Goal: Transaction & Acquisition: Book appointment/travel/reservation

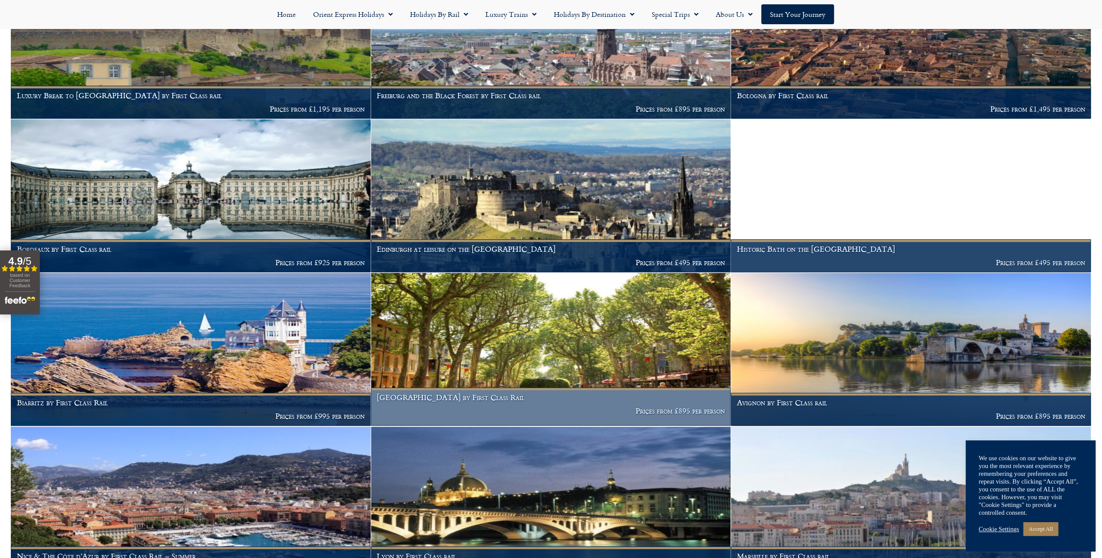
scroll to position [955, 0]
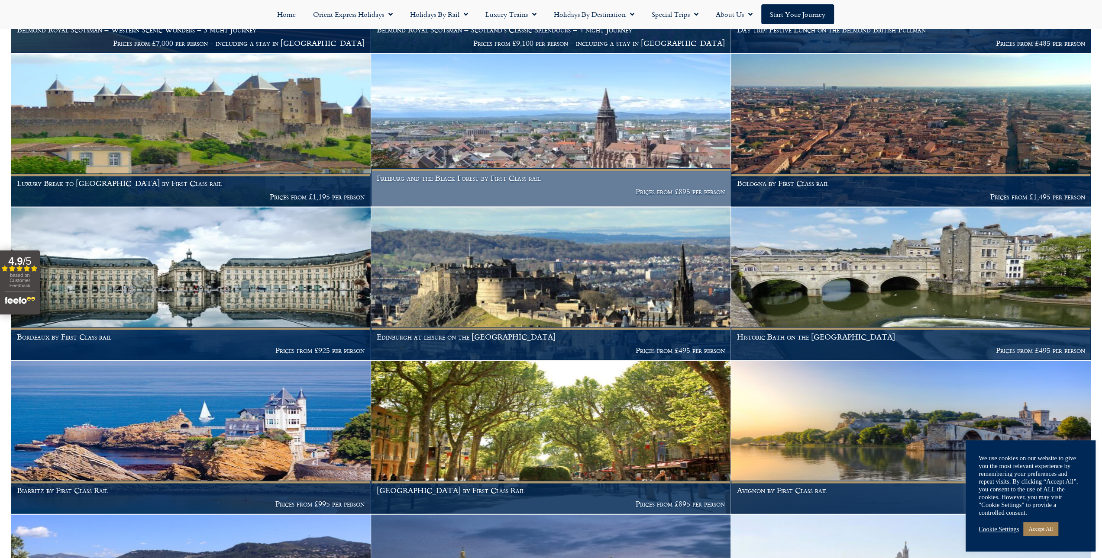
click at [557, 140] on img at bounding box center [551, 130] width 360 height 153
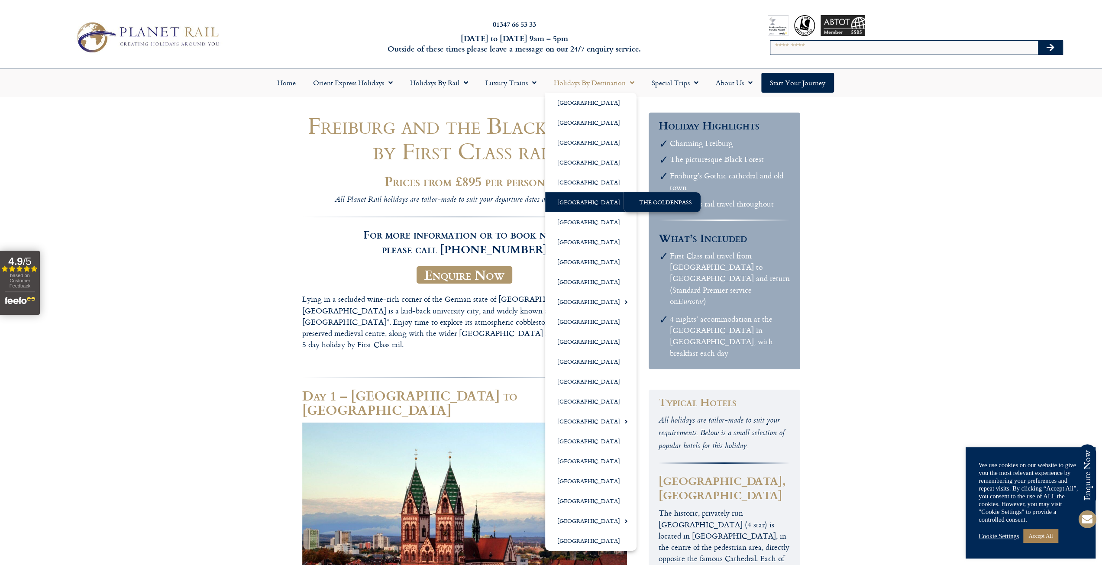
click at [641, 197] on link "The GoldenPass" at bounding box center [661, 202] width 77 height 20
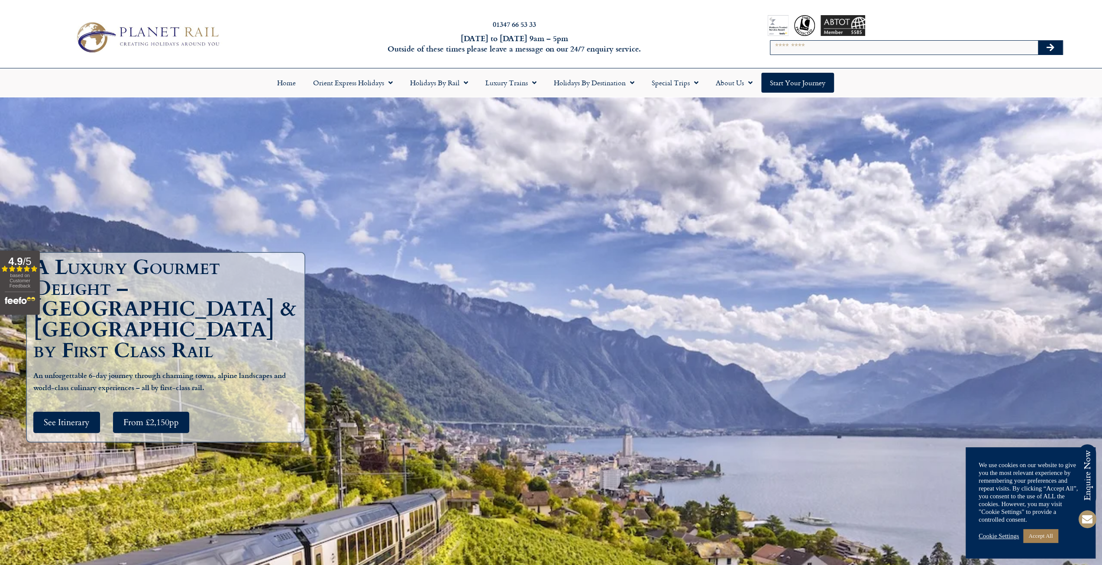
click at [277, 222] on div "A Luxury Gourmet Delight – France & Switzerland by First Class Rail An unforget…" at bounding box center [551, 351] width 1102 height 509
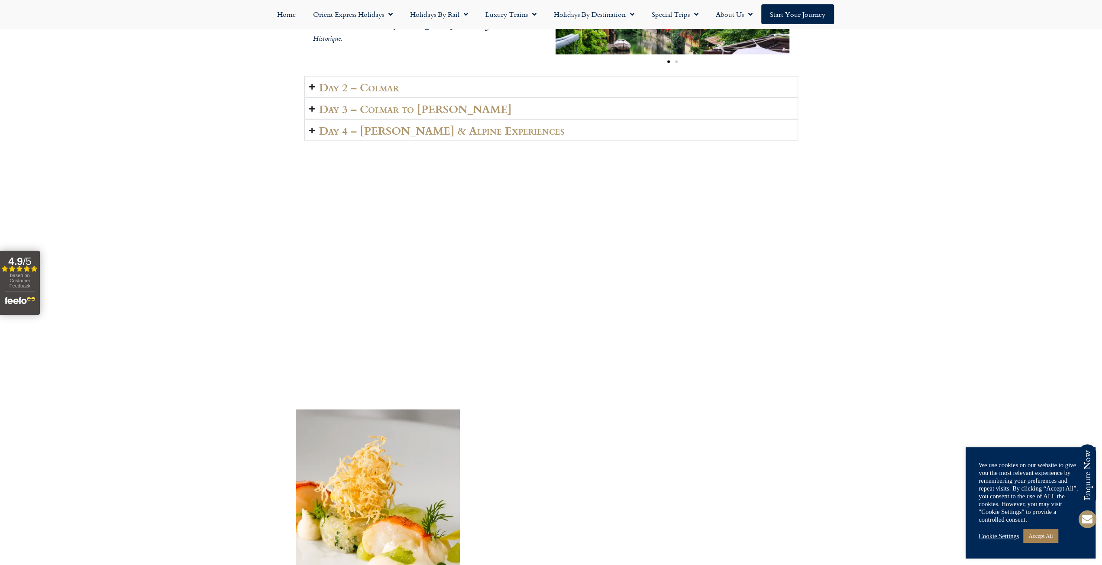
scroll to position [1602, 0]
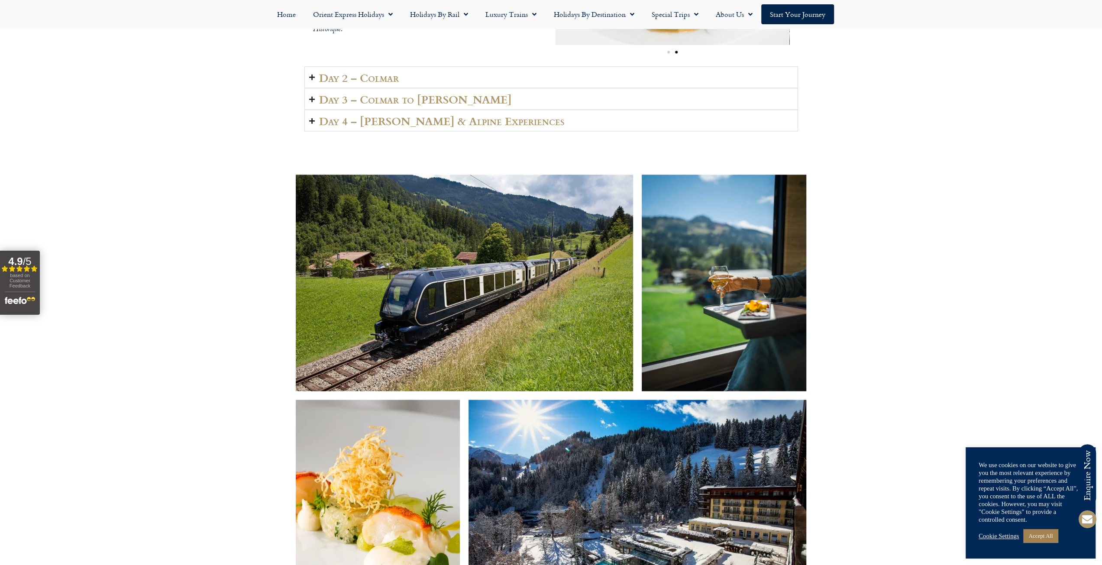
click at [422, 93] on h2 "Day 3 – Colmar to Lenk" at bounding box center [415, 99] width 193 height 12
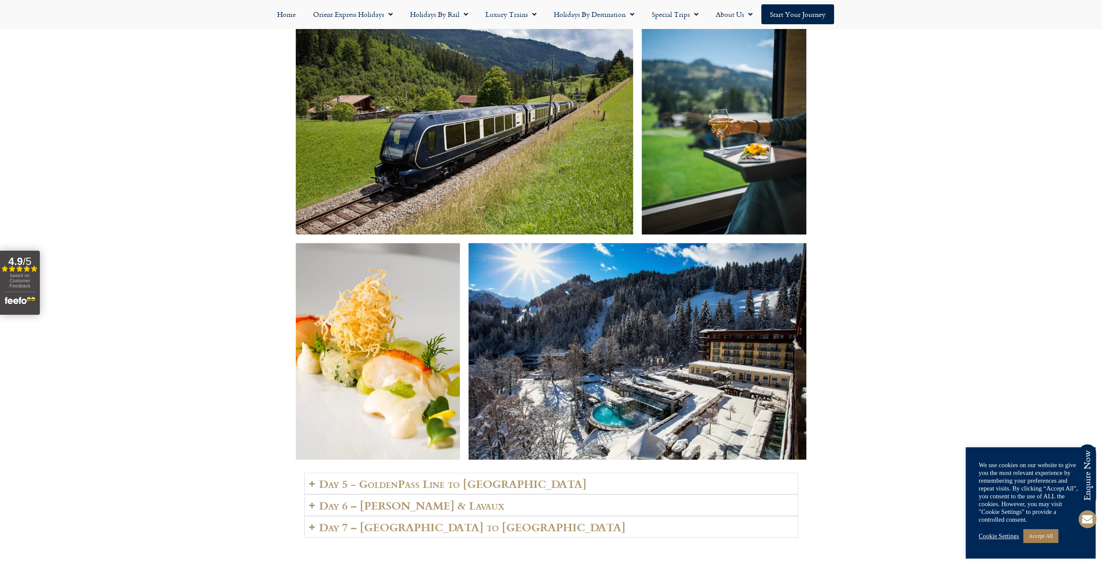
scroll to position [1948, 0]
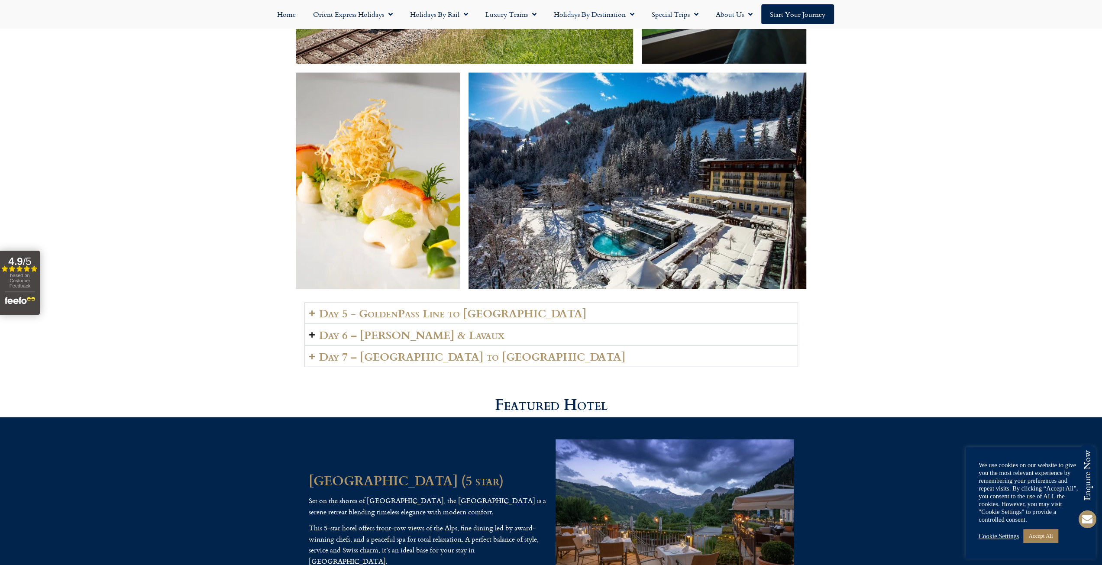
click at [391, 329] on h2 "Day 6 – Vevey & Lavaux" at bounding box center [411, 335] width 185 height 12
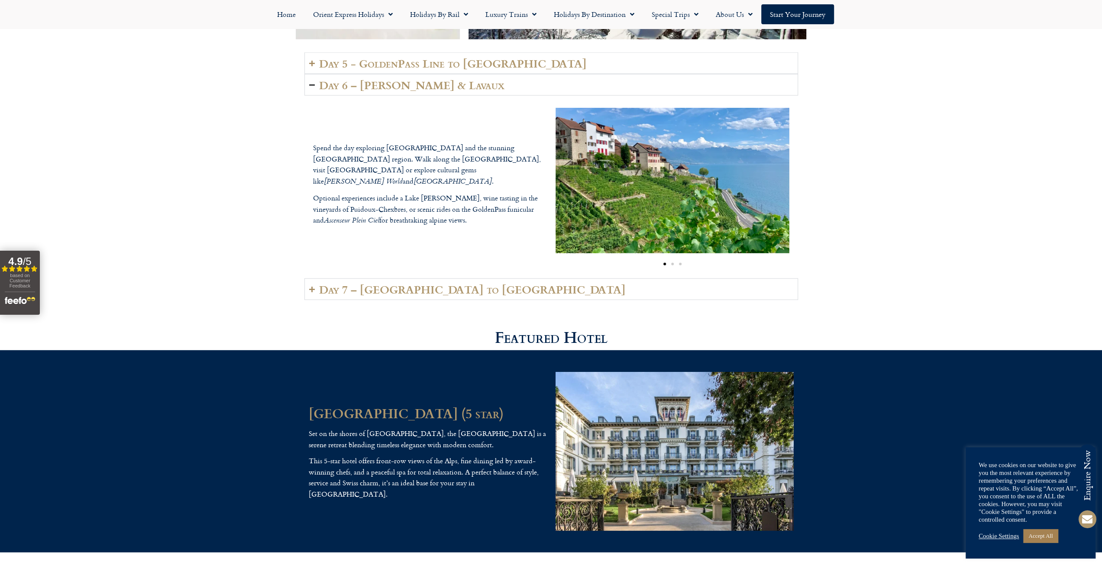
scroll to position [2251, 0]
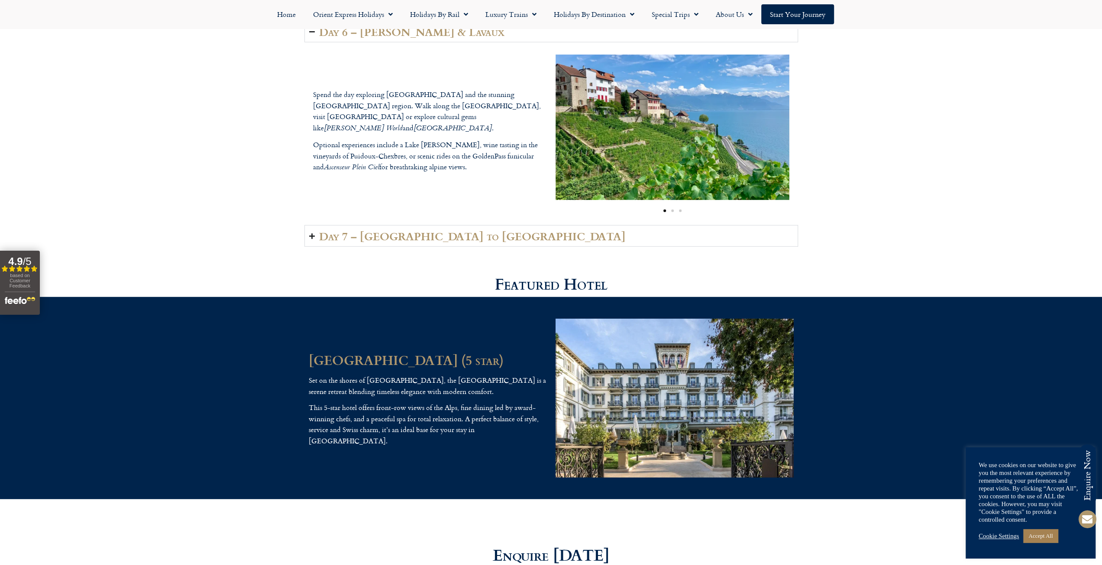
click at [393, 230] on h2 "Day 7 – Vevey to London" at bounding box center [472, 236] width 307 height 12
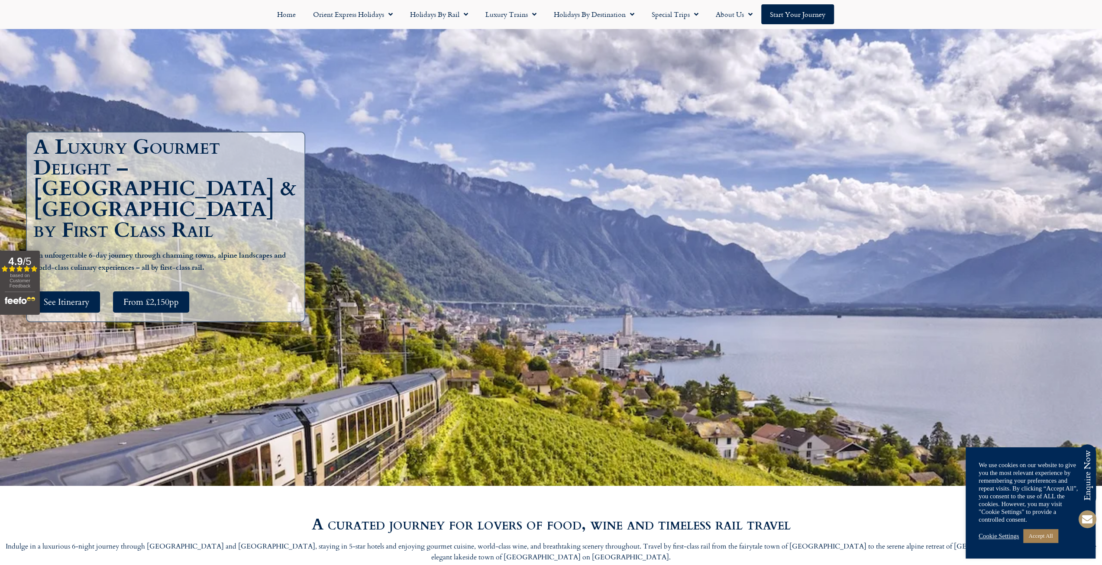
scroll to position [0, 0]
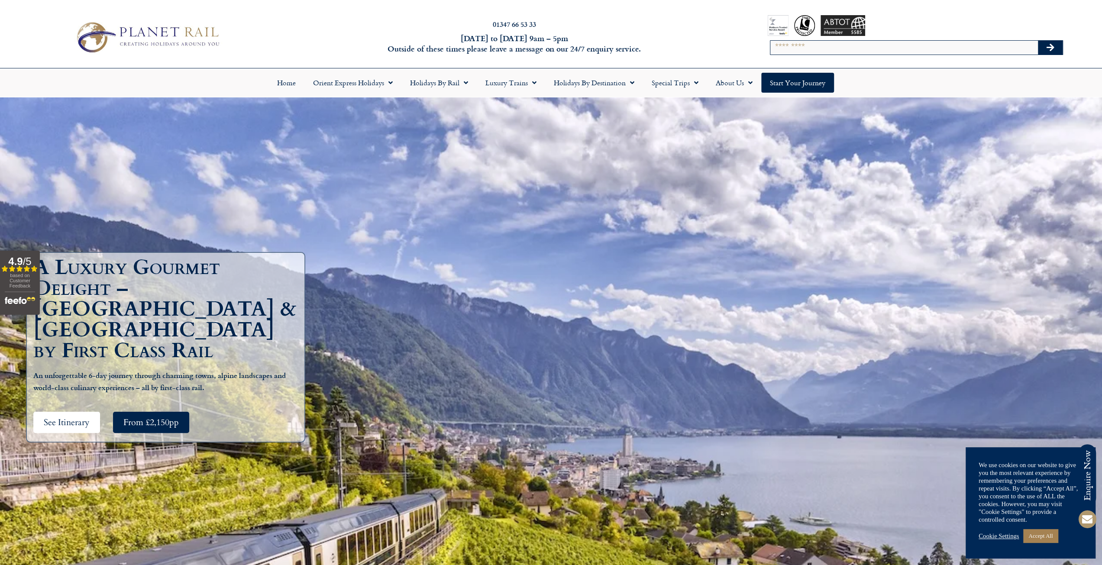
click at [68, 417] on span "See Itinerary" at bounding box center [67, 422] width 46 height 11
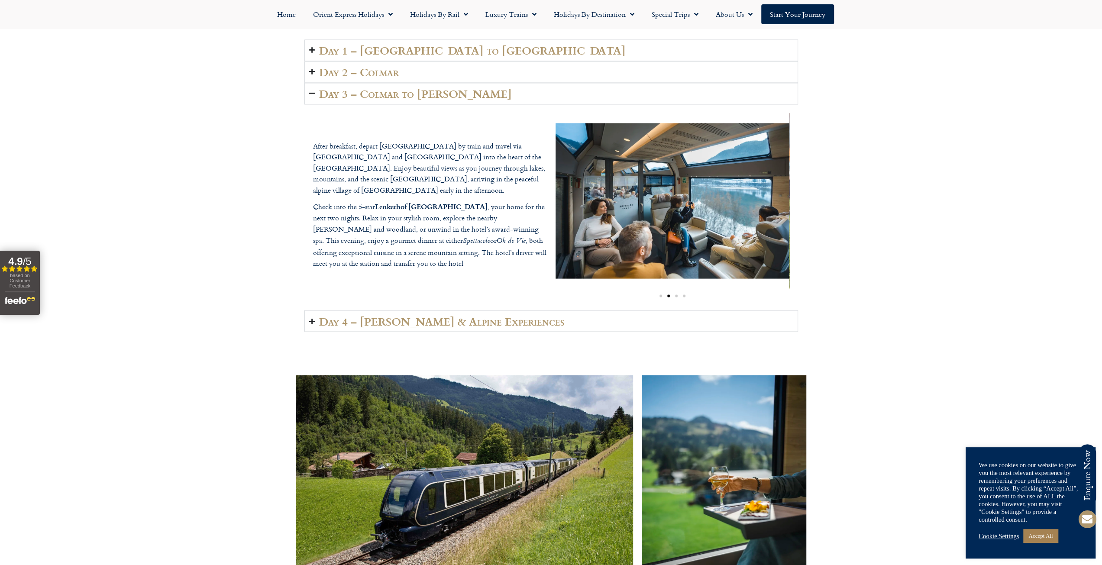
scroll to position [1427, 0]
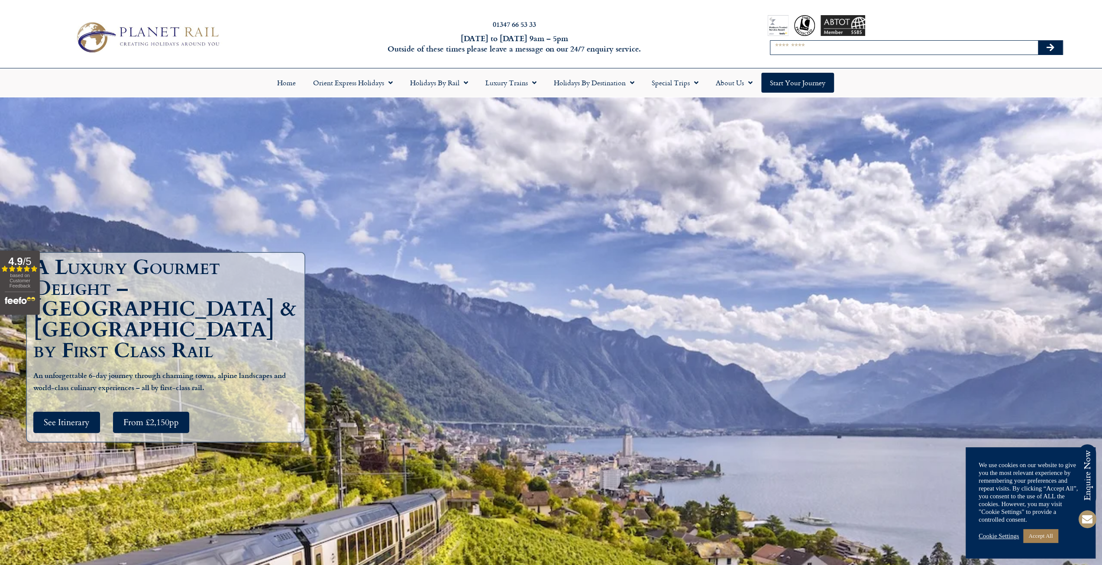
click at [818, 50] on input "Search" at bounding box center [904, 48] width 268 height 14
type input "**********"
click at [1038, 41] on button "Search" at bounding box center [1050, 48] width 25 height 14
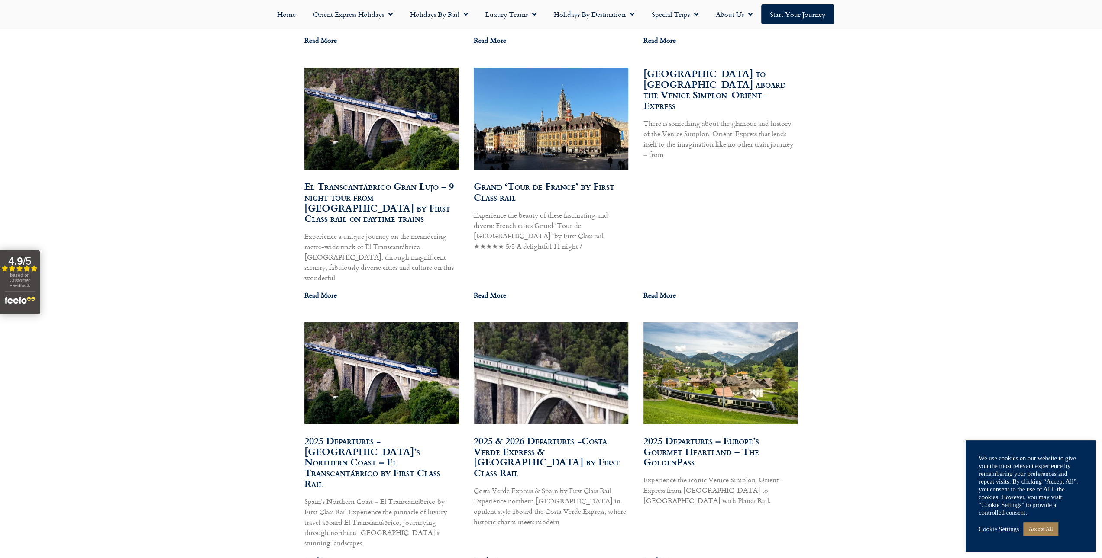
scroll to position [1602, 0]
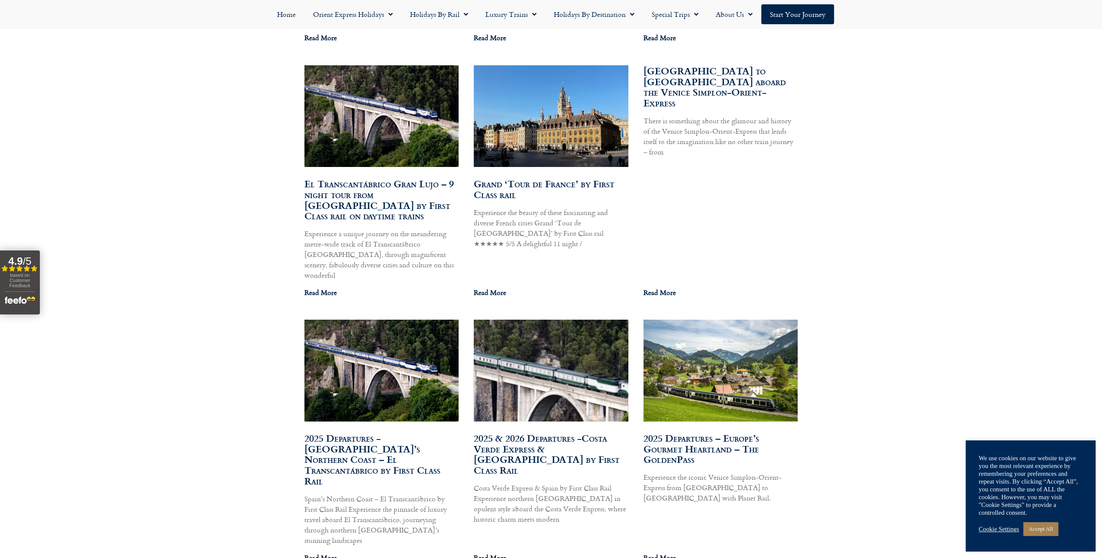
click at [521, 176] on link "Grand ‘Tour de France’ by First Class rail" at bounding box center [544, 188] width 141 height 25
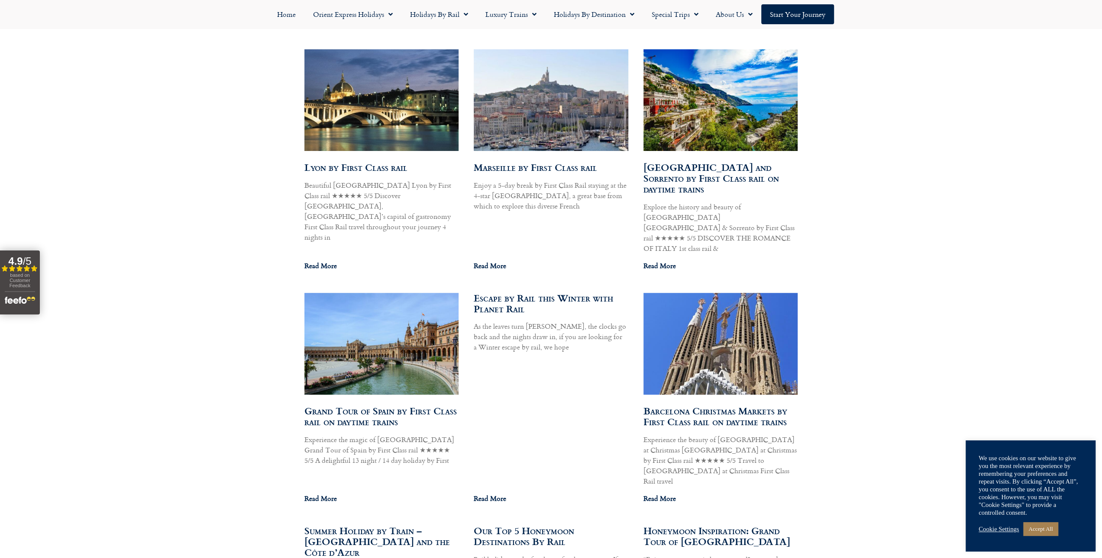
scroll to position [7754, 0]
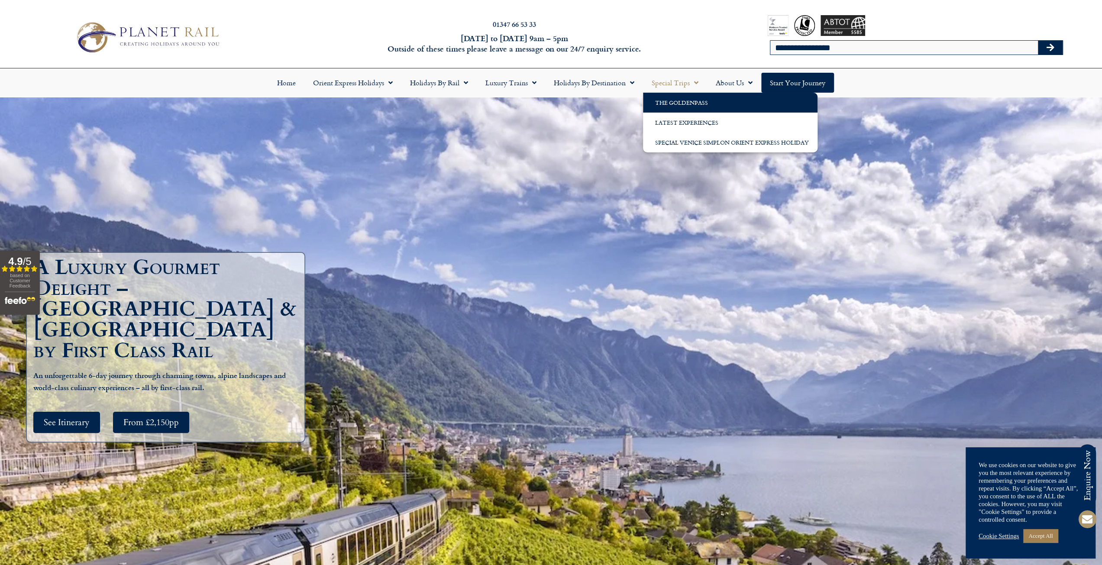
click at [680, 100] on link "The GoldenPass" at bounding box center [730, 103] width 174 height 20
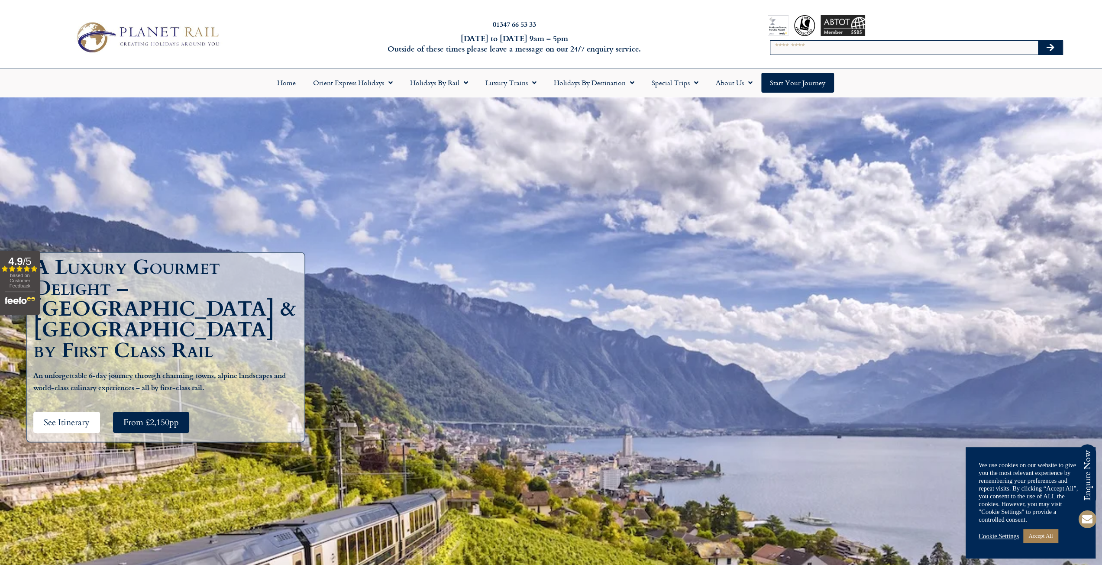
click at [70, 417] on span "See Itinerary" at bounding box center [67, 422] width 46 height 11
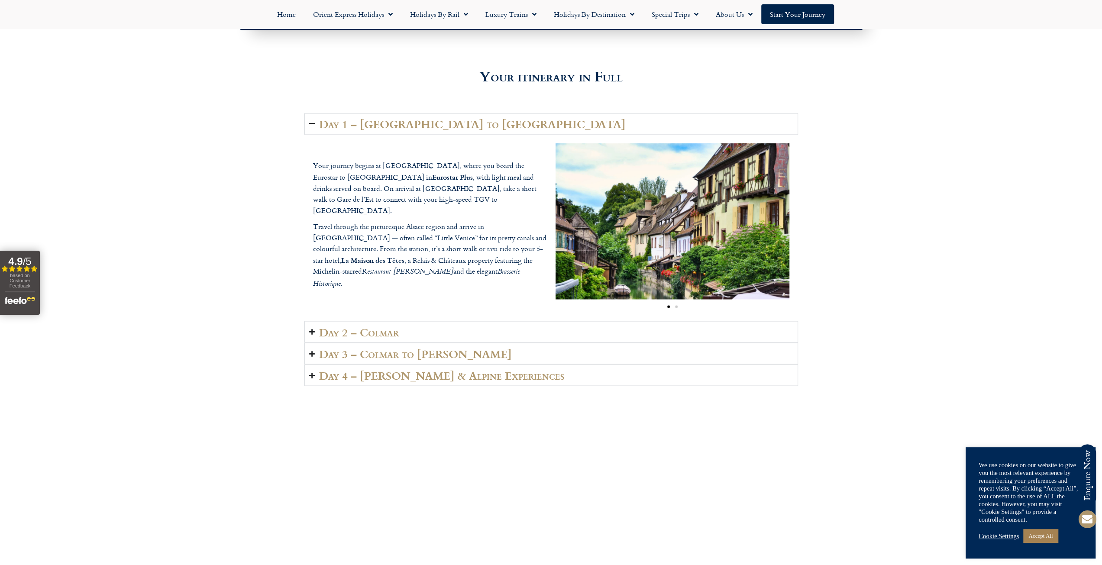
scroll to position [1427, 0]
